Goal: Information Seeking & Learning: Check status

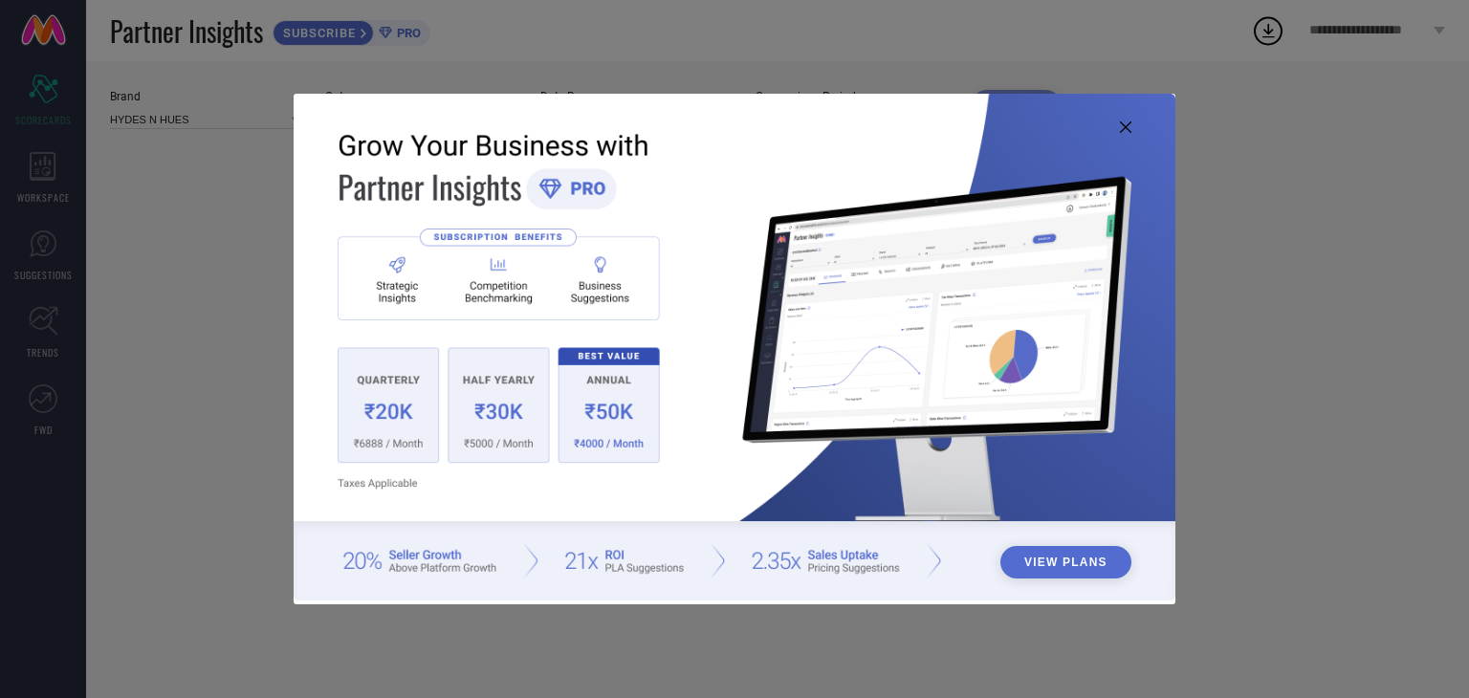
type input "All"
click at [1121, 136] on img at bounding box center [735, 347] width 882 height 507
click at [1121, 126] on icon at bounding box center [1125, 126] width 11 height 11
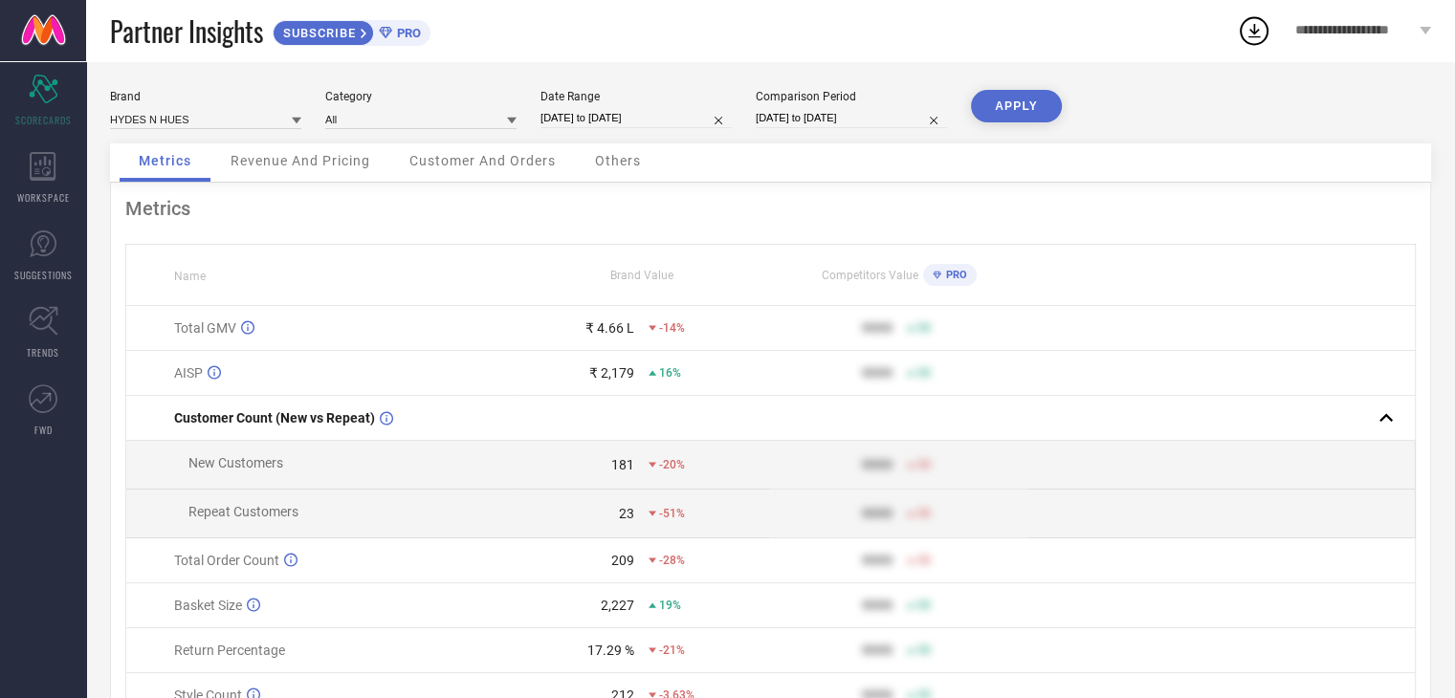
click at [483, 156] on span "Customer And Orders" at bounding box center [482, 160] width 146 height 15
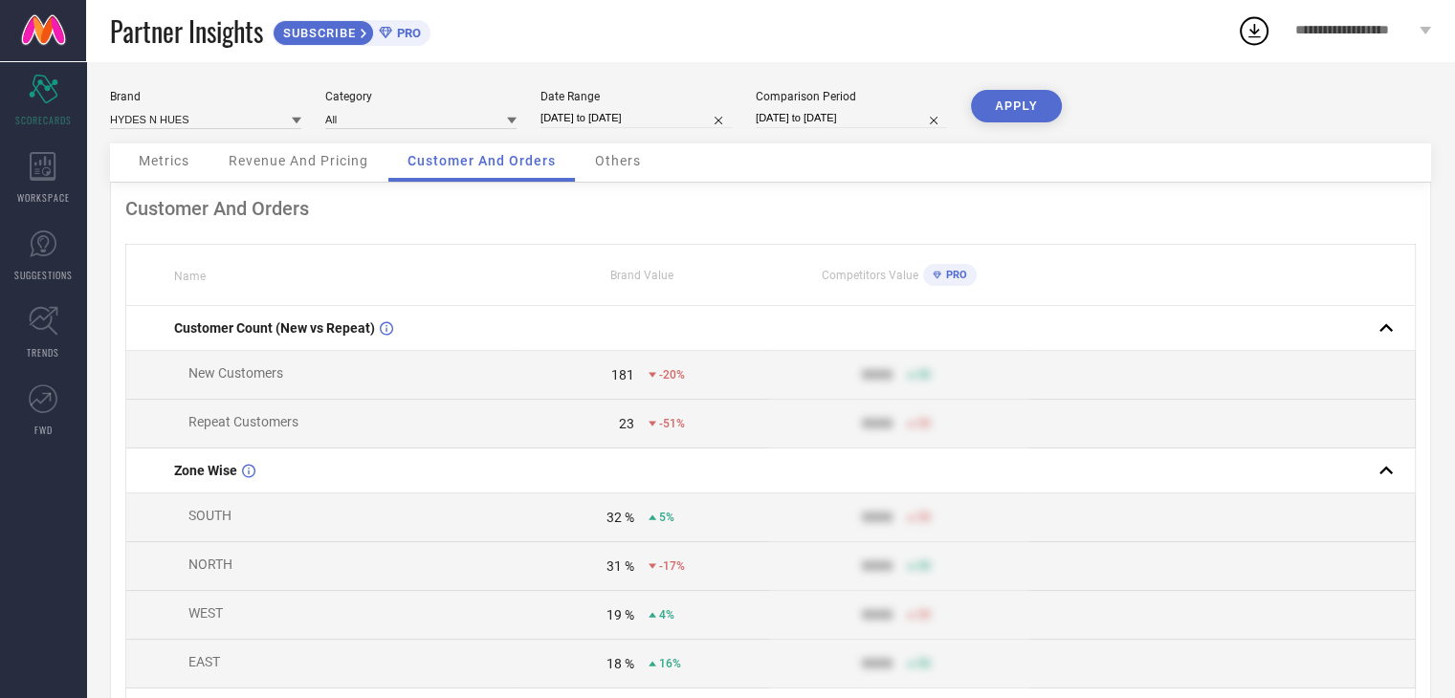
click at [145, 165] on span "Metrics" at bounding box center [164, 160] width 51 height 15
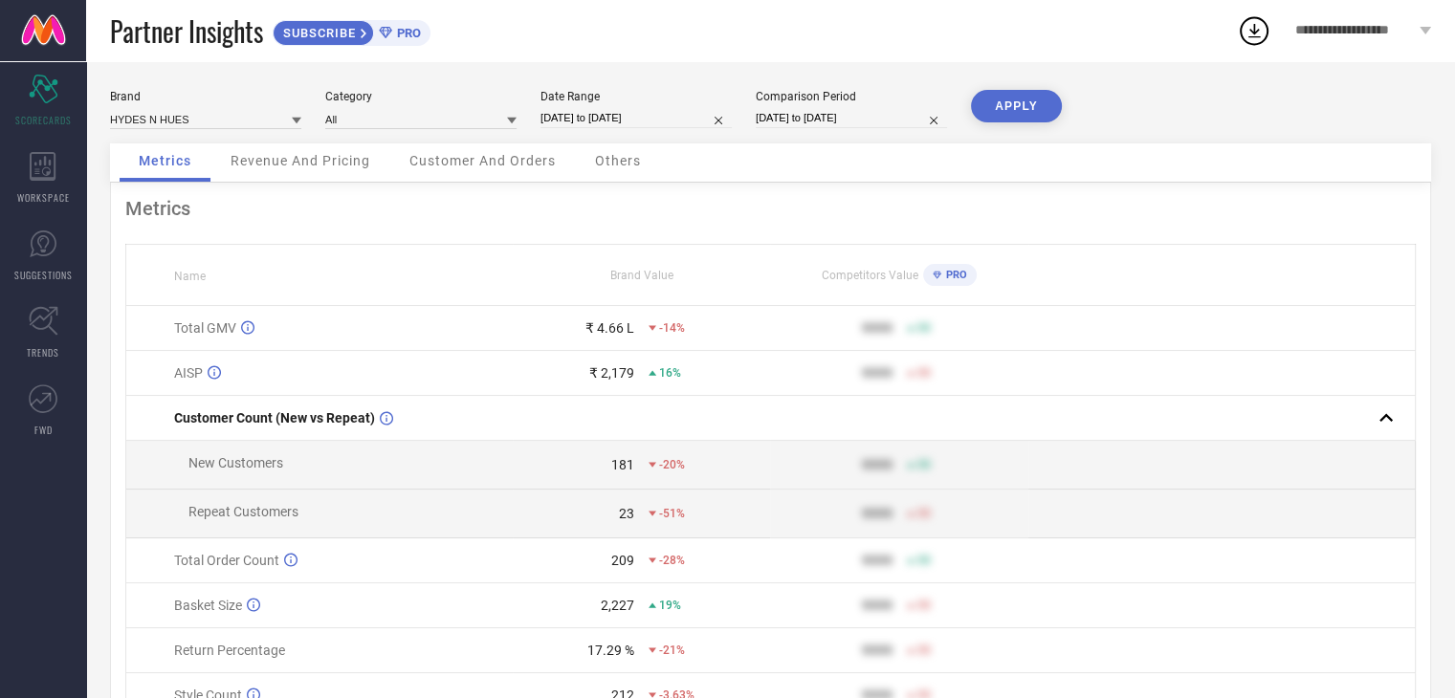
click at [325, 164] on span "Revenue And Pricing" at bounding box center [301, 160] width 140 height 15
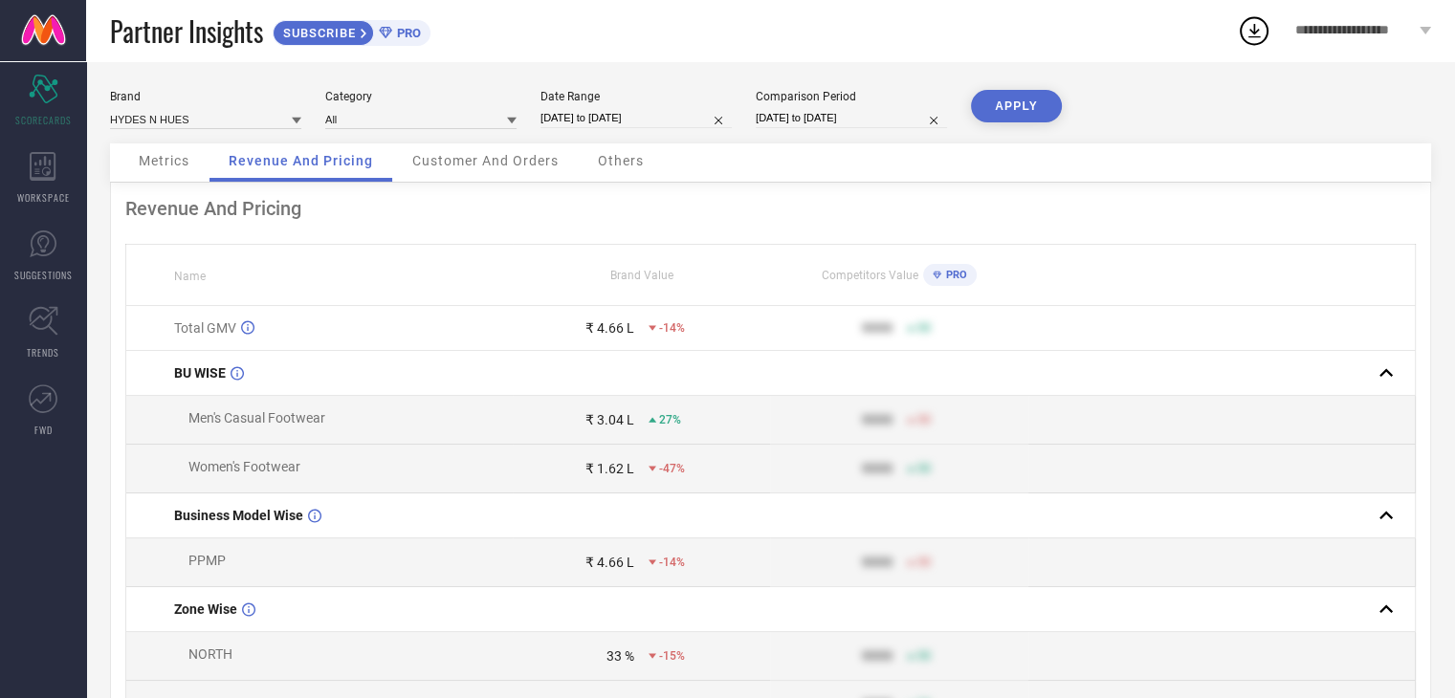
select select "6"
select select "2025"
select select "7"
select select "2025"
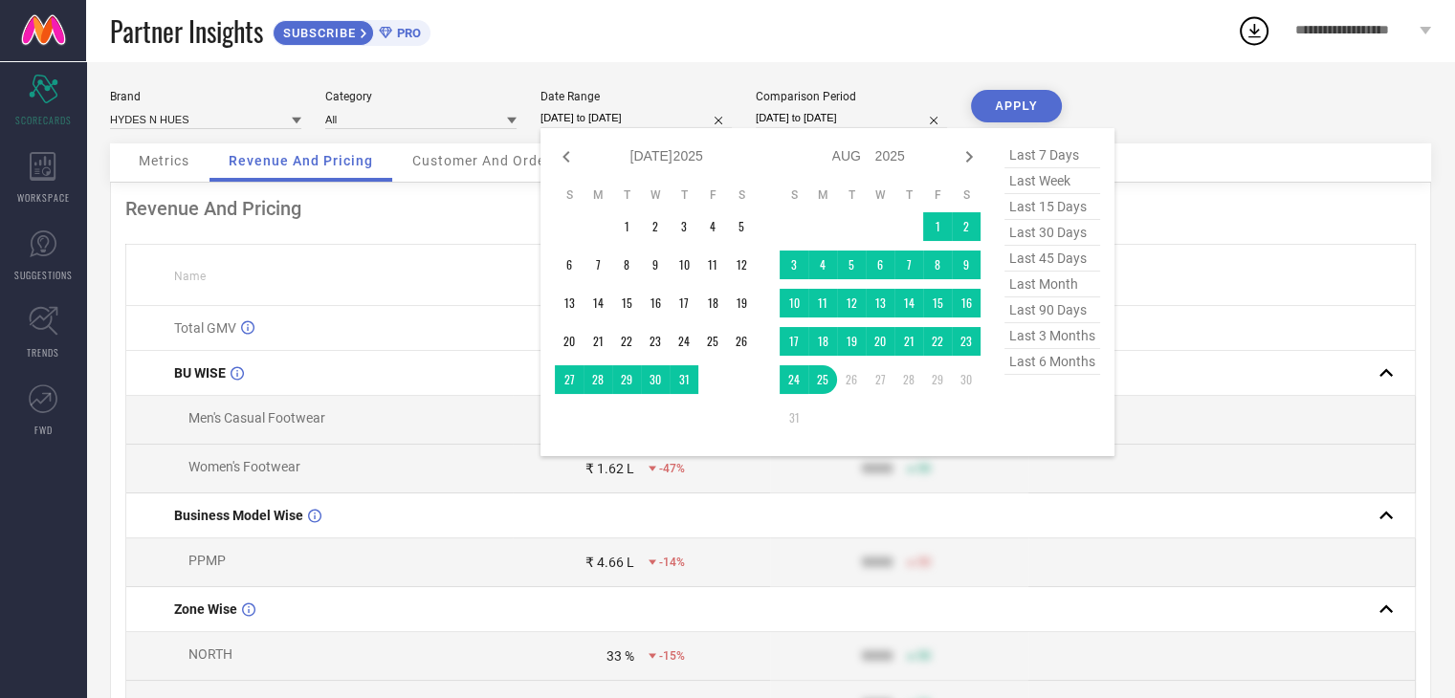
click at [565, 115] on input "[DATE] to [DATE]" at bounding box center [635, 118] width 191 height 20
click at [627, 240] on td "1" at bounding box center [626, 226] width 29 height 29
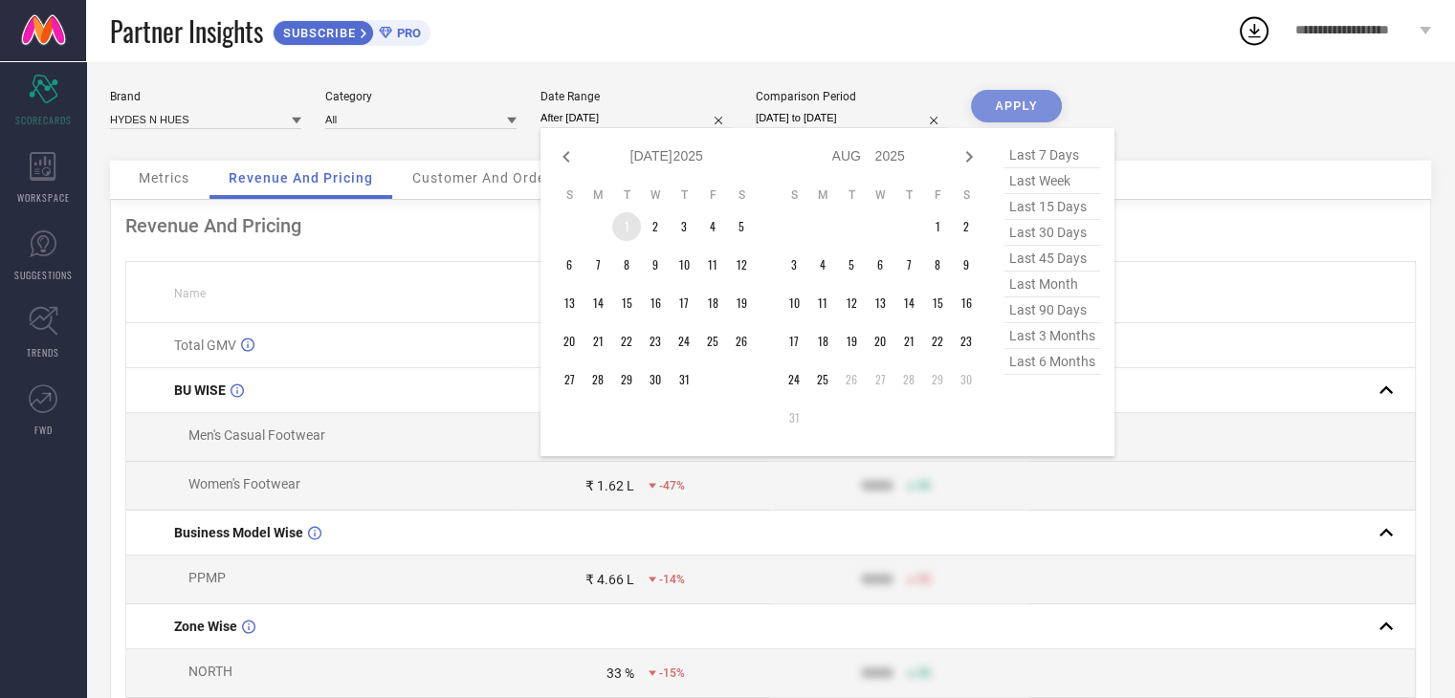
type input "[DATE] to [DATE]"
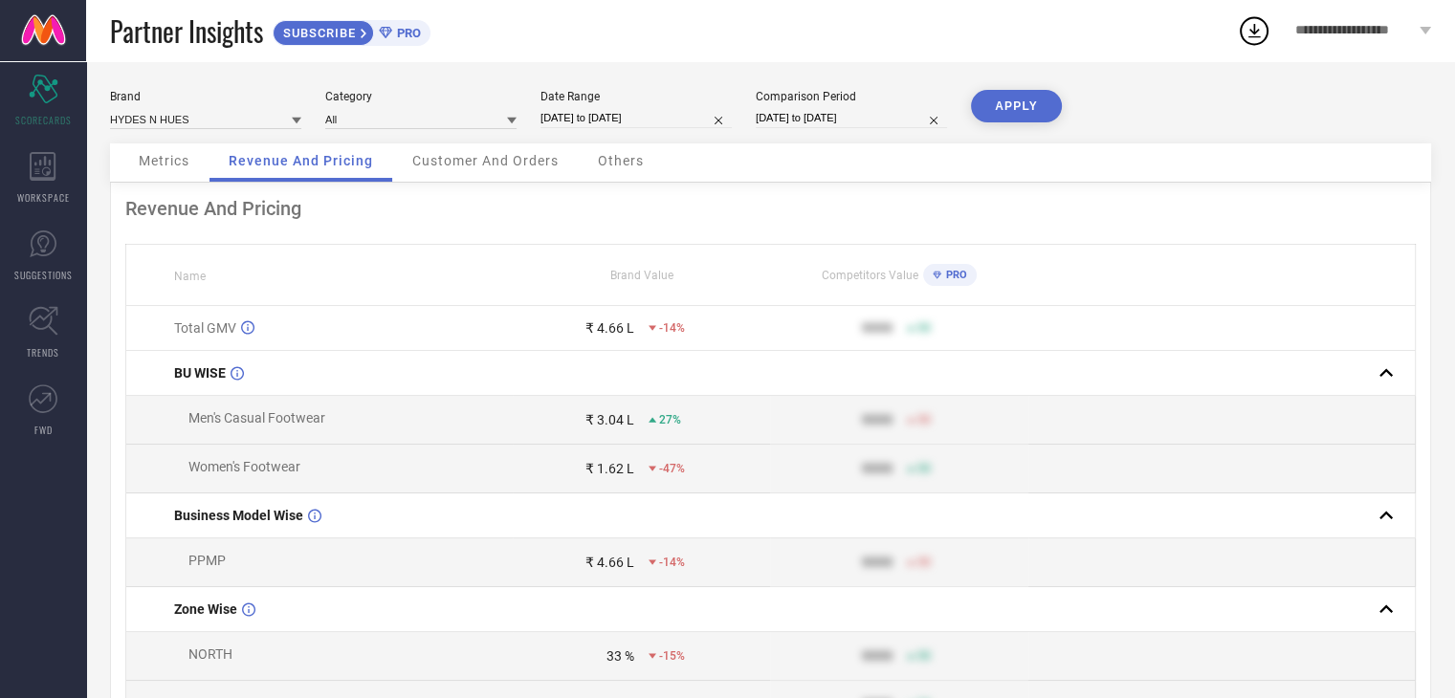
click at [593, 120] on input "[DATE] to [DATE]" at bounding box center [635, 118] width 191 height 20
select select "6"
select select "2025"
select select "7"
select select "2025"
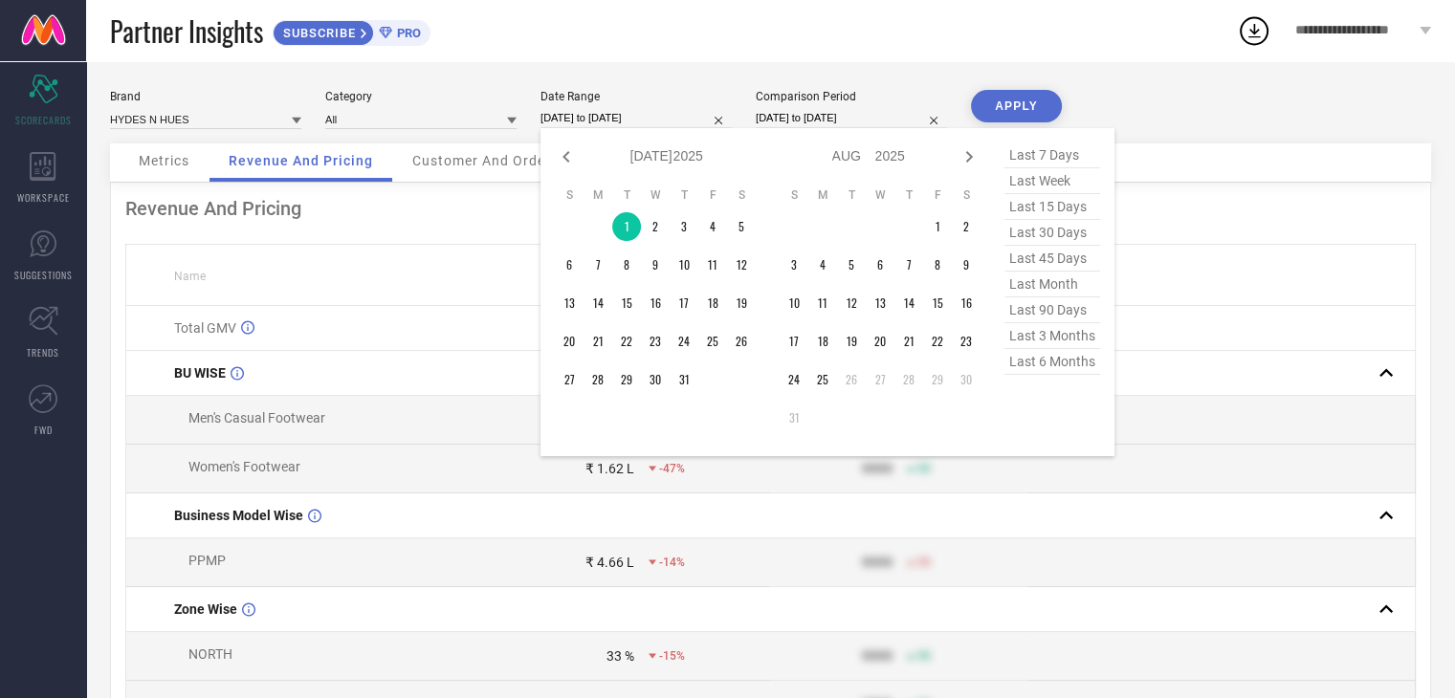
click at [1048, 286] on span "last month" at bounding box center [1052, 285] width 96 height 26
type input "[DATE] to [DATE]"
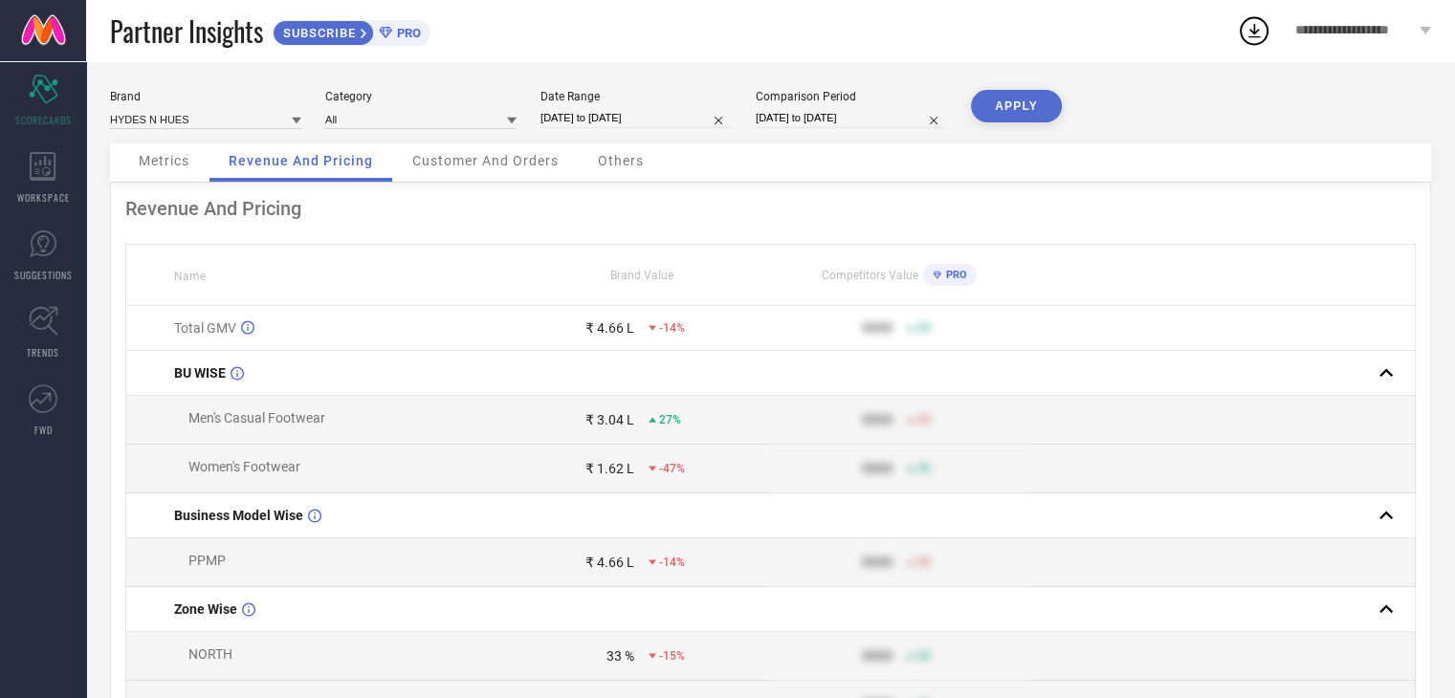
click at [1025, 111] on button "APPLY" at bounding box center [1016, 106] width 91 height 33
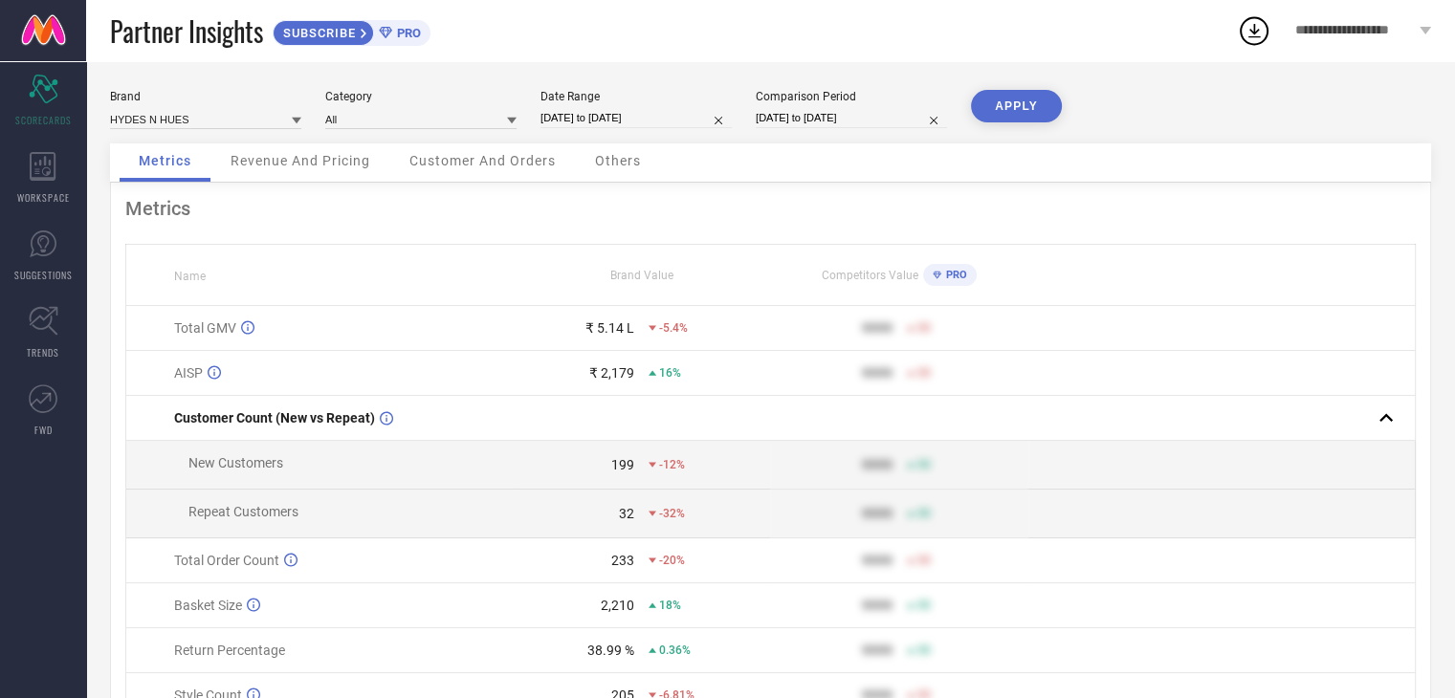
click at [608, 655] on div "38.99 %" at bounding box center [610, 650] width 47 height 15
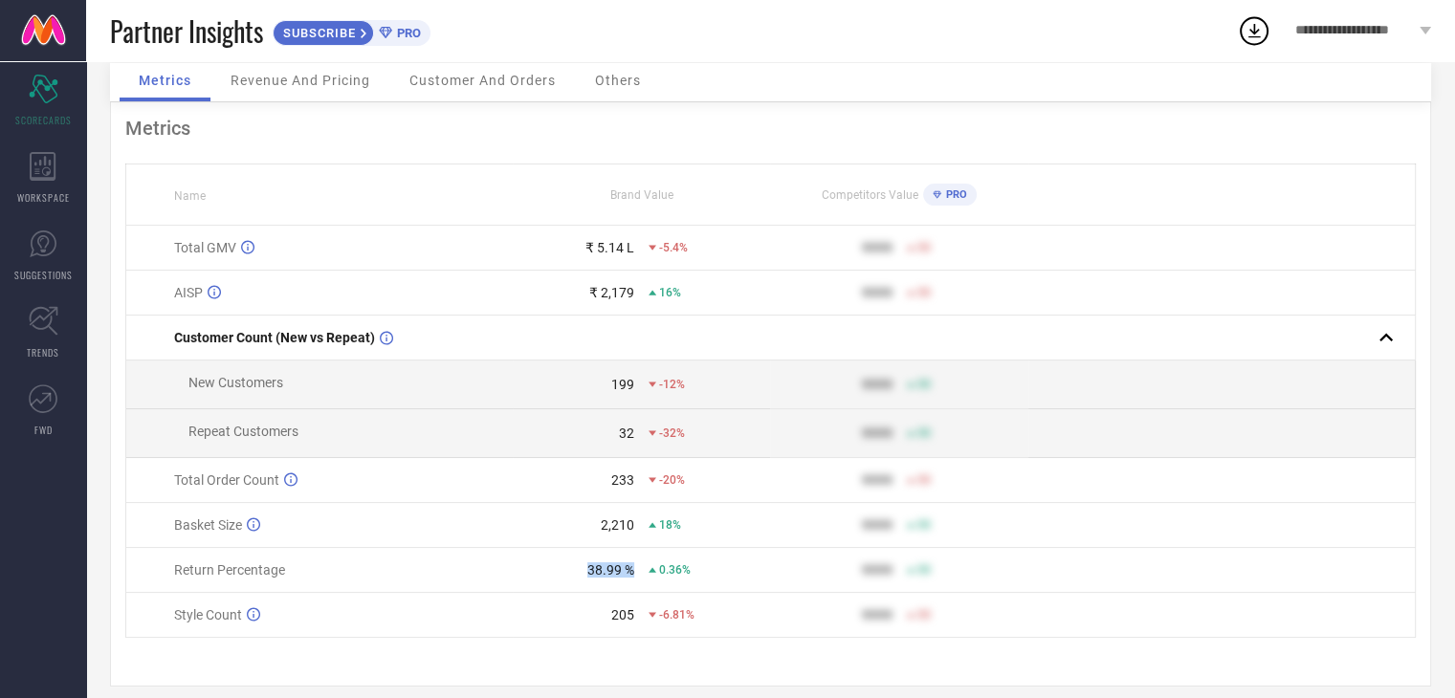
scroll to position [64, 0]
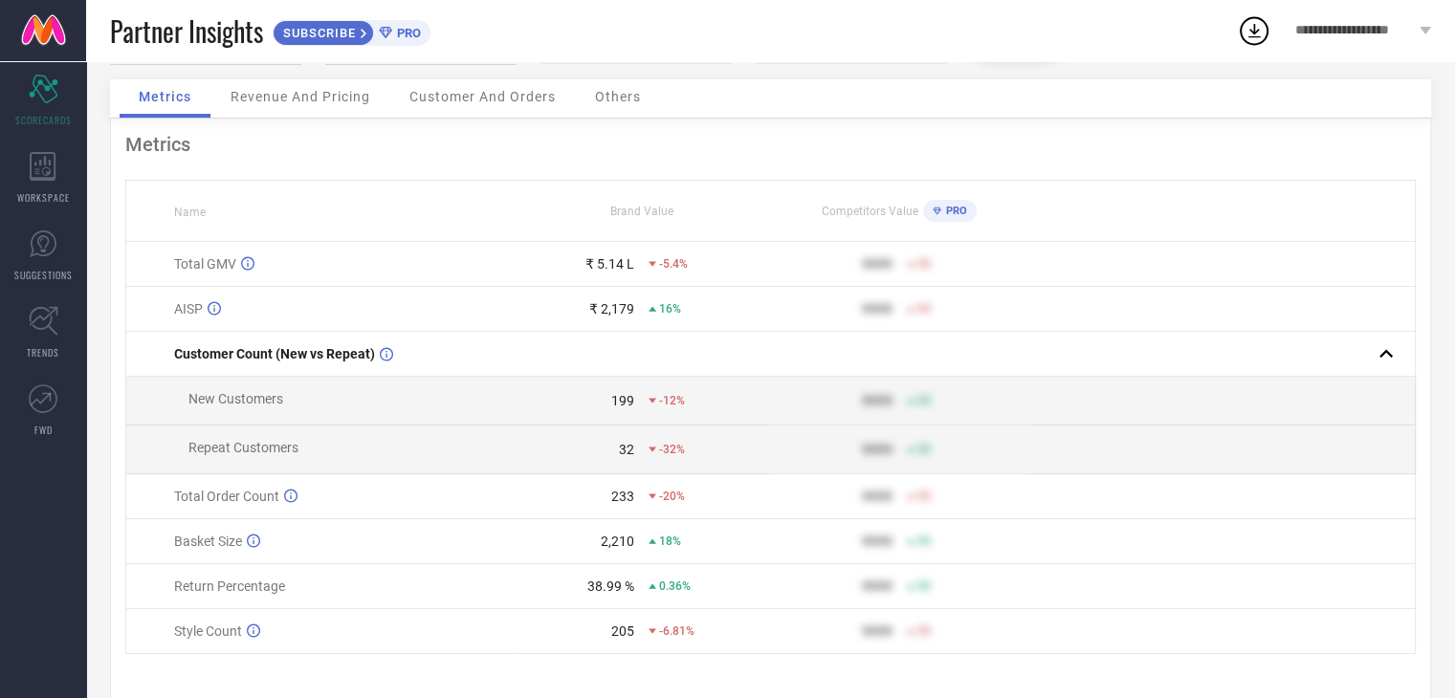
click at [324, 97] on span "Revenue And Pricing" at bounding box center [301, 96] width 140 height 15
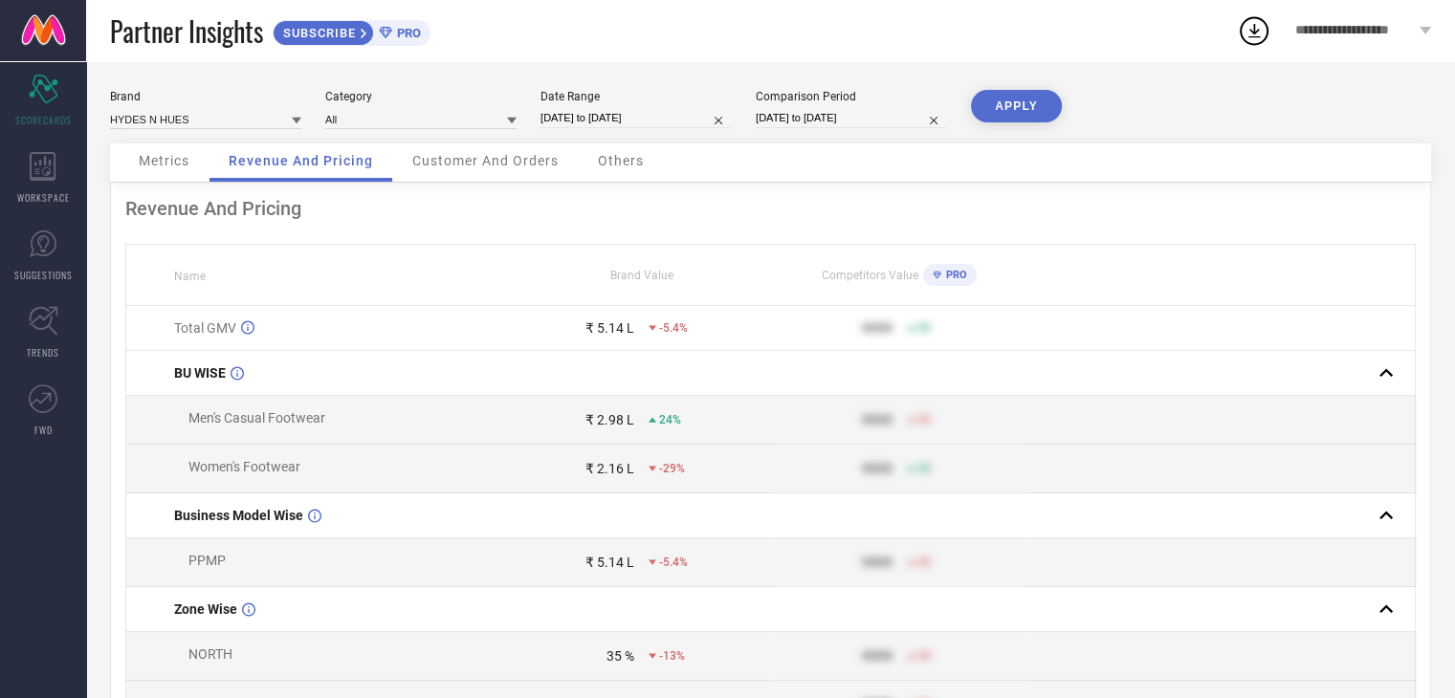
click at [174, 157] on span "Metrics" at bounding box center [164, 160] width 51 height 15
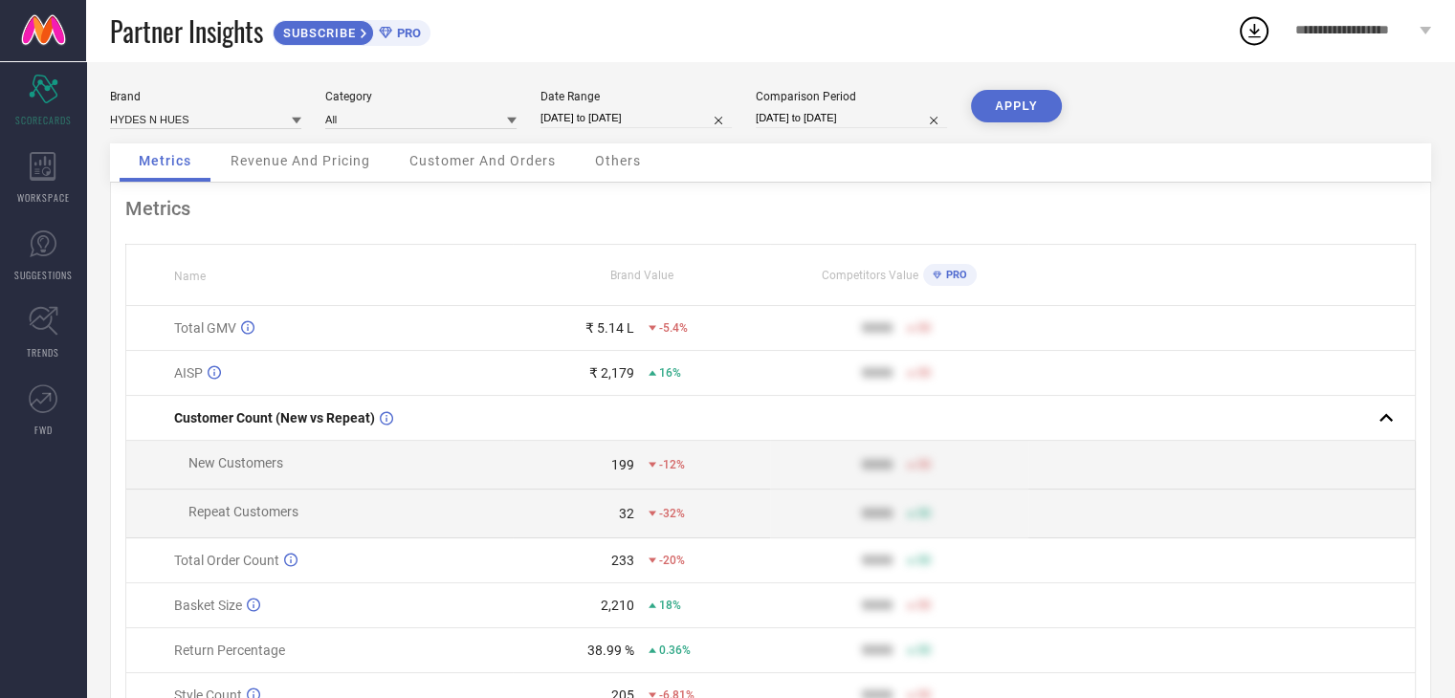
click at [554, 139] on div "Brand HYDES N HUES Category All Date Range [DATE] to [DATE] Comparison Period […" at bounding box center [770, 117] width 1321 height 54
select select "6"
select select "2025"
select select "7"
select select "2025"
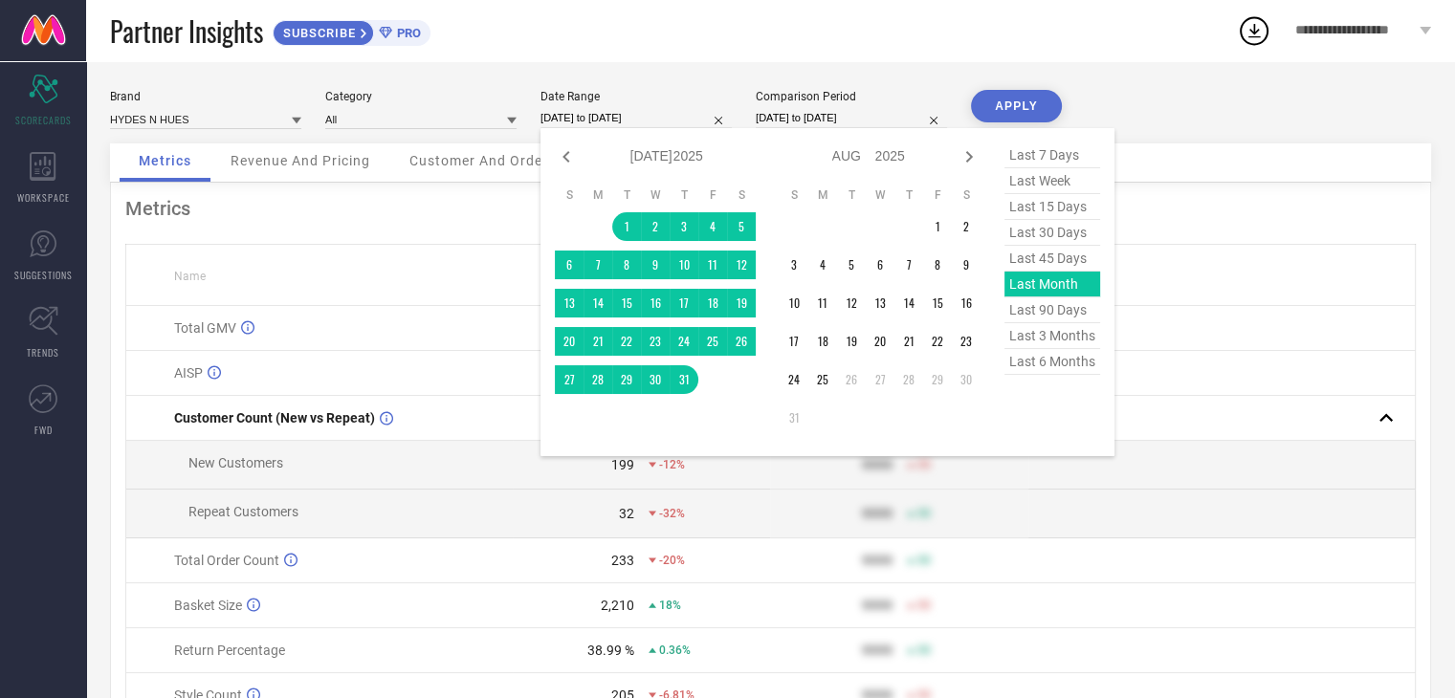
click at [559, 123] on input "[DATE] to [DATE]" at bounding box center [635, 118] width 191 height 20
click at [1028, 318] on span "last 90 days" at bounding box center [1052, 310] width 96 height 26
type input "[DATE] to [DATE]"
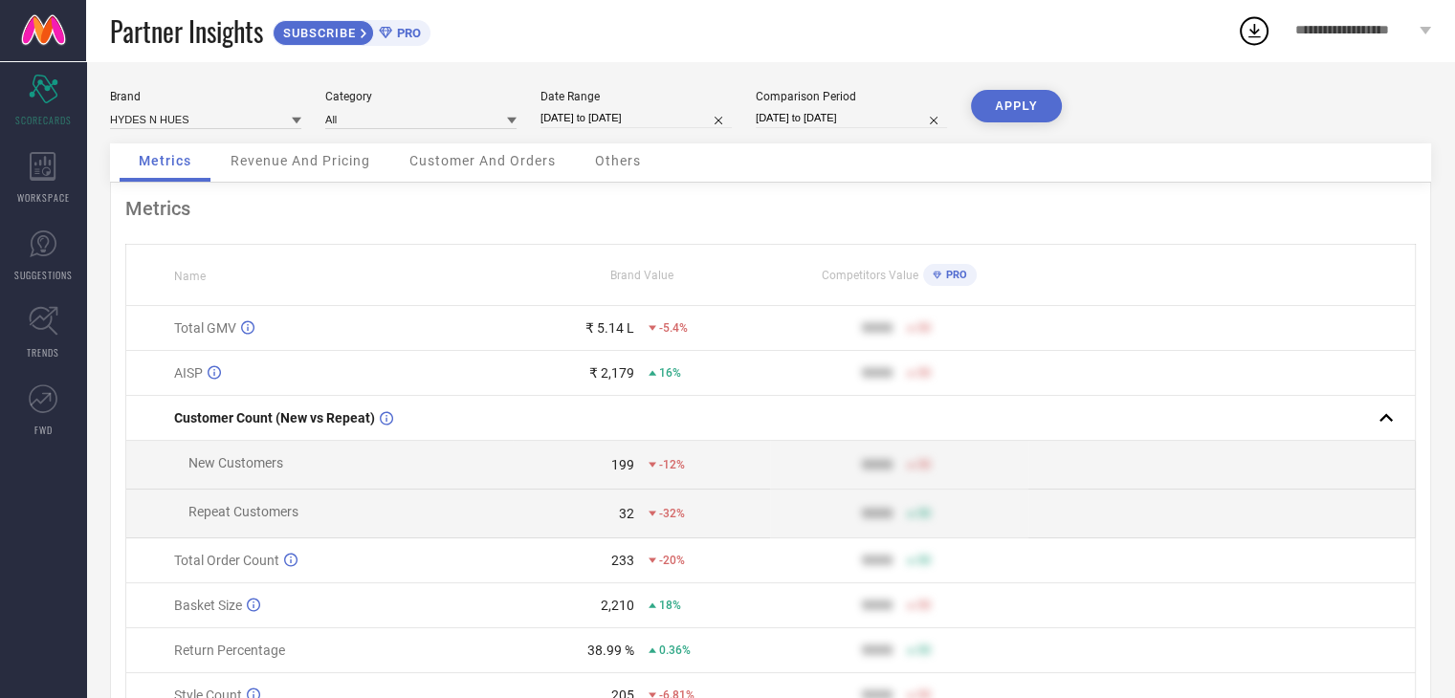
click at [1003, 94] on button "APPLY" at bounding box center [1016, 106] width 91 height 33
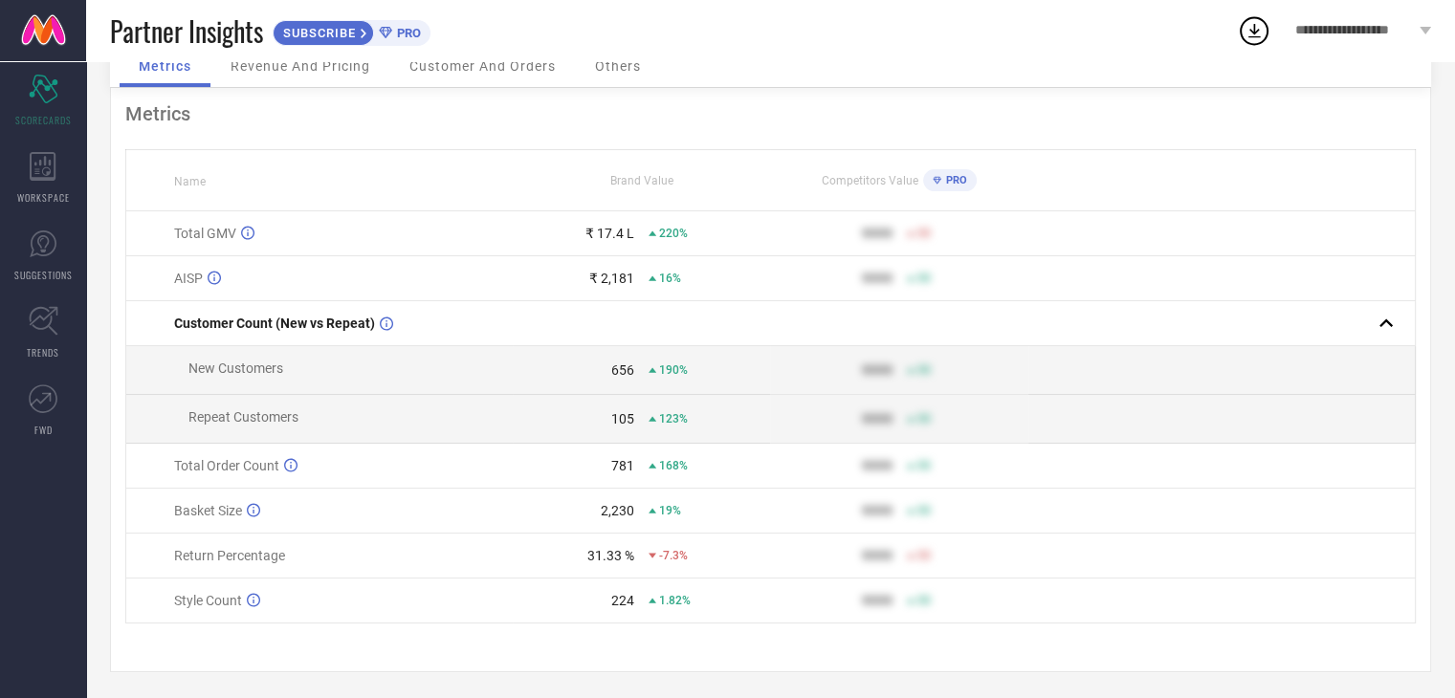
scroll to position [105, 0]
click at [609, 552] on div "31.33 %" at bounding box center [610, 552] width 47 height 15
click at [596, 551] on div "31.33 %" at bounding box center [610, 552] width 47 height 15
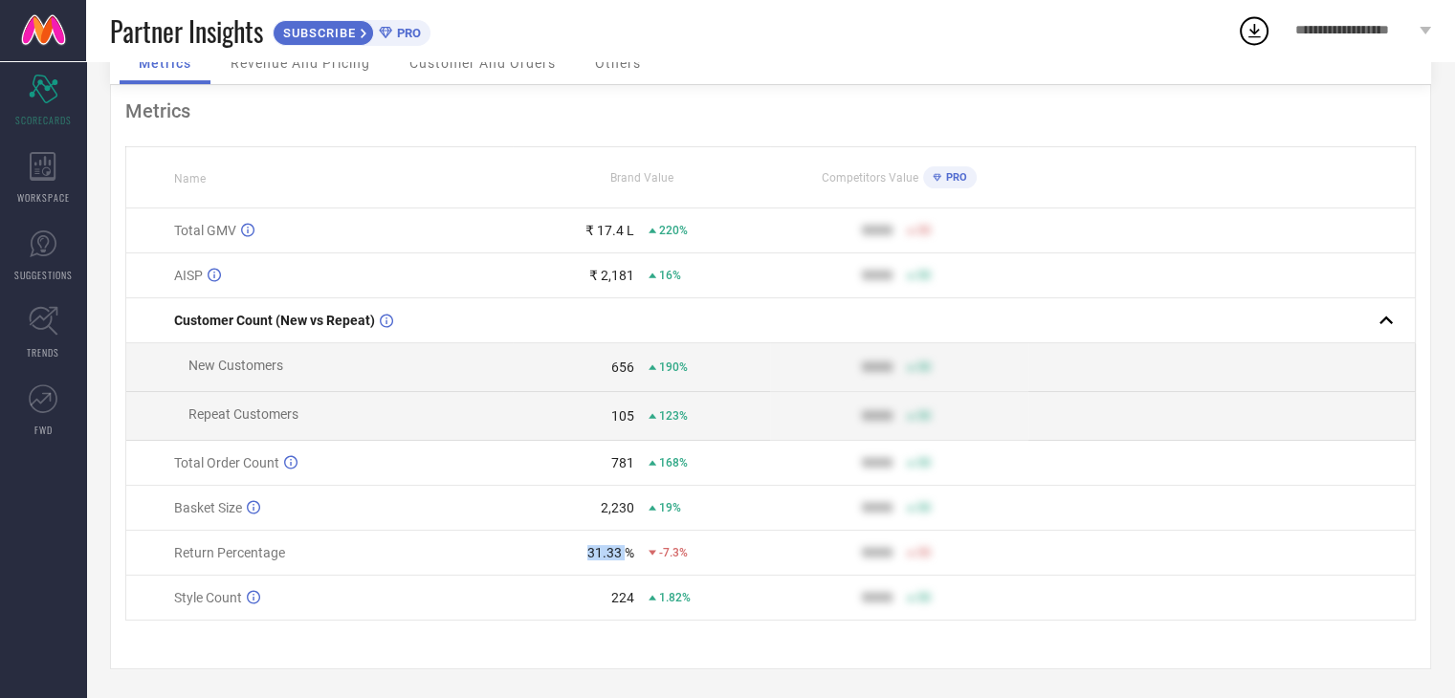
click at [596, 551] on div "31.33 %" at bounding box center [610, 552] width 47 height 15
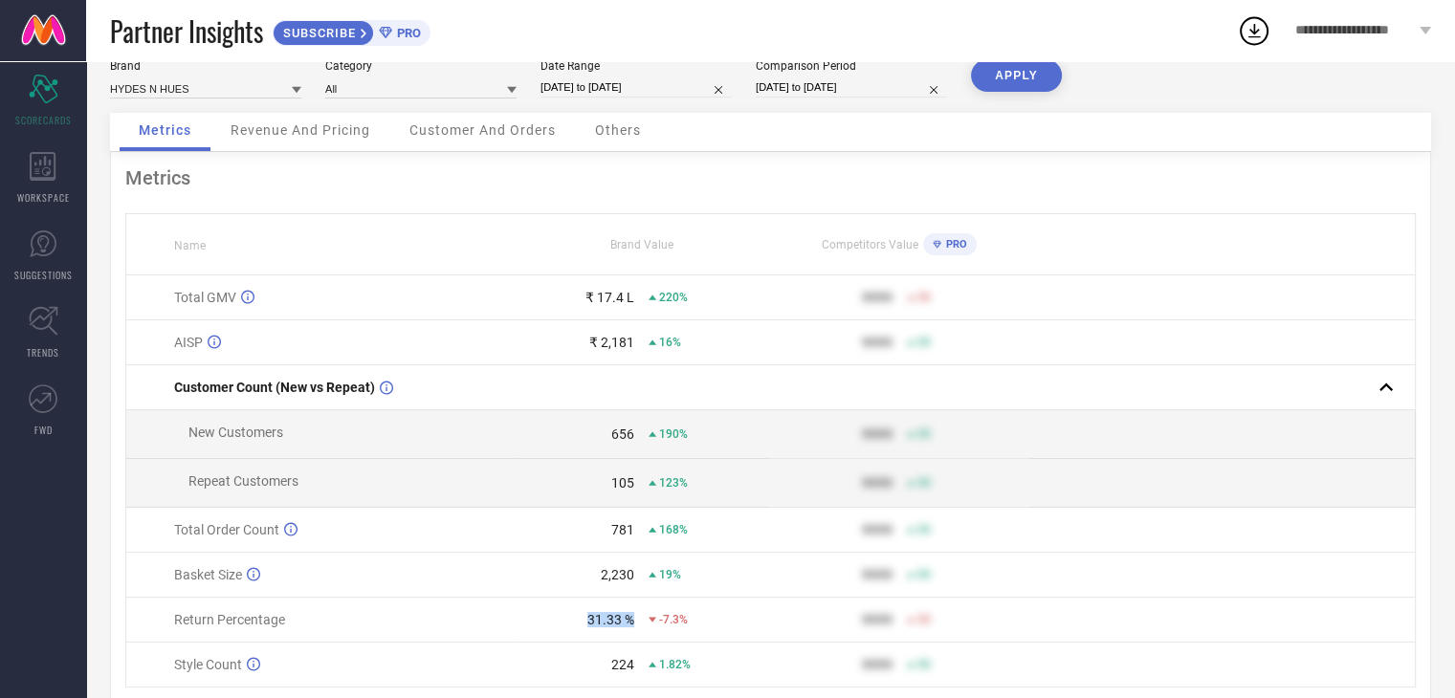
scroll to position [15, 0]
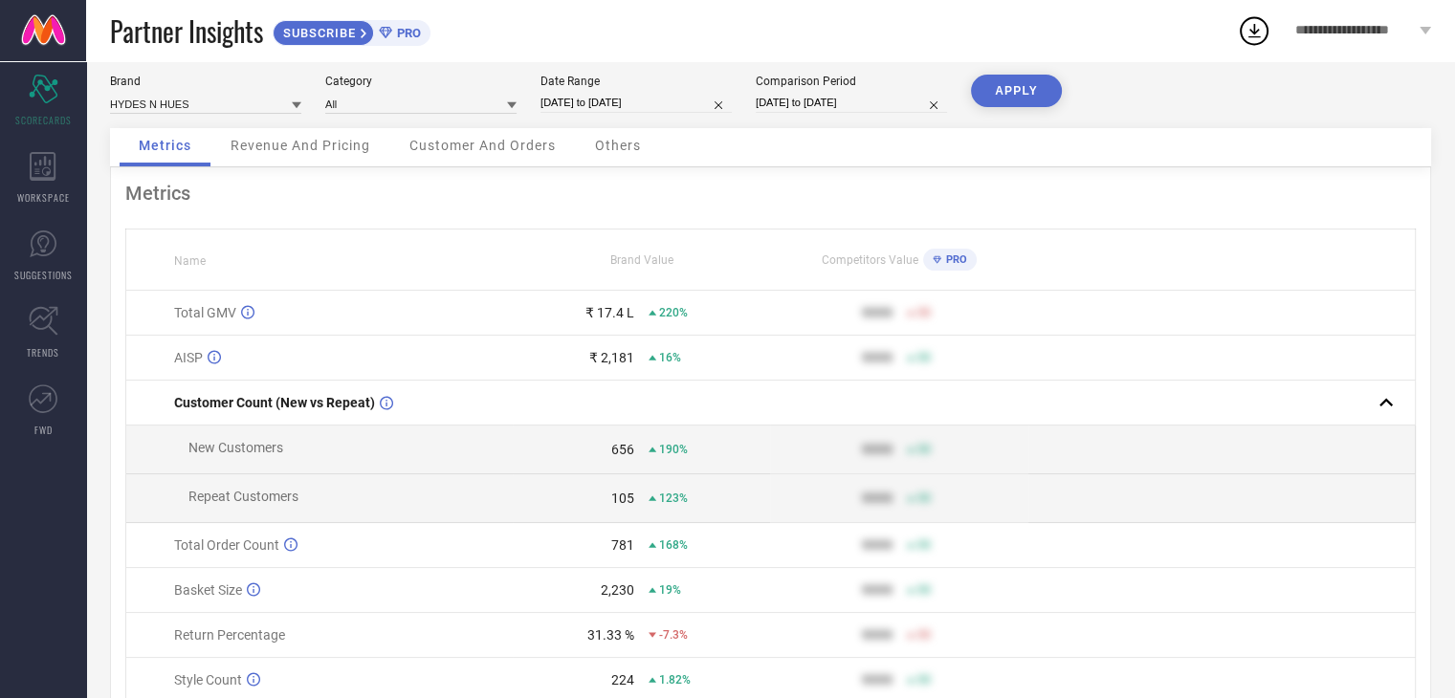
click at [612, 130] on div "Others" at bounding box center [618, 147] width 84 height 38
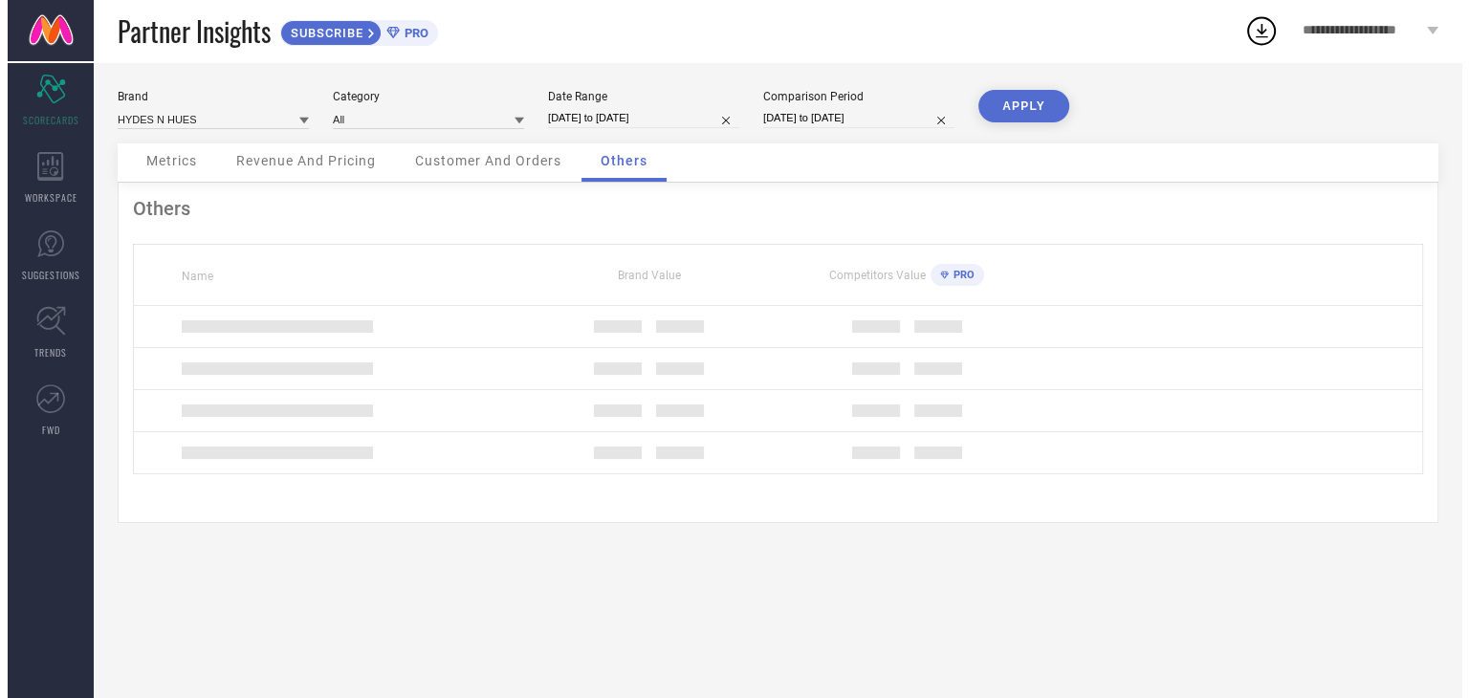
scroll to position [0, 0]
